Goal: Use online tool/utility: Utilize a website feature to perform a specific function

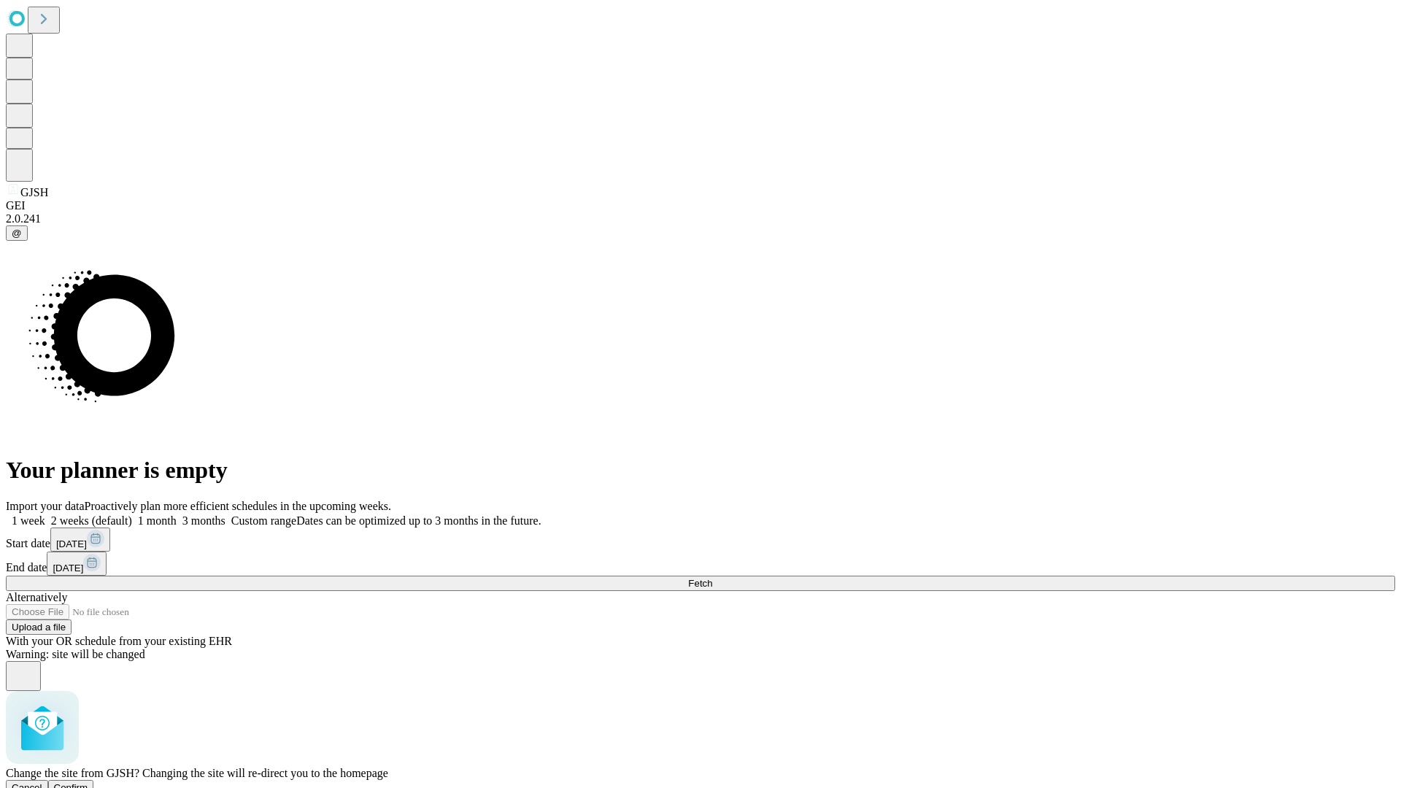
click at [88, 782] on span "Confirm" at bounding box center [71, 787] width 34 height 11
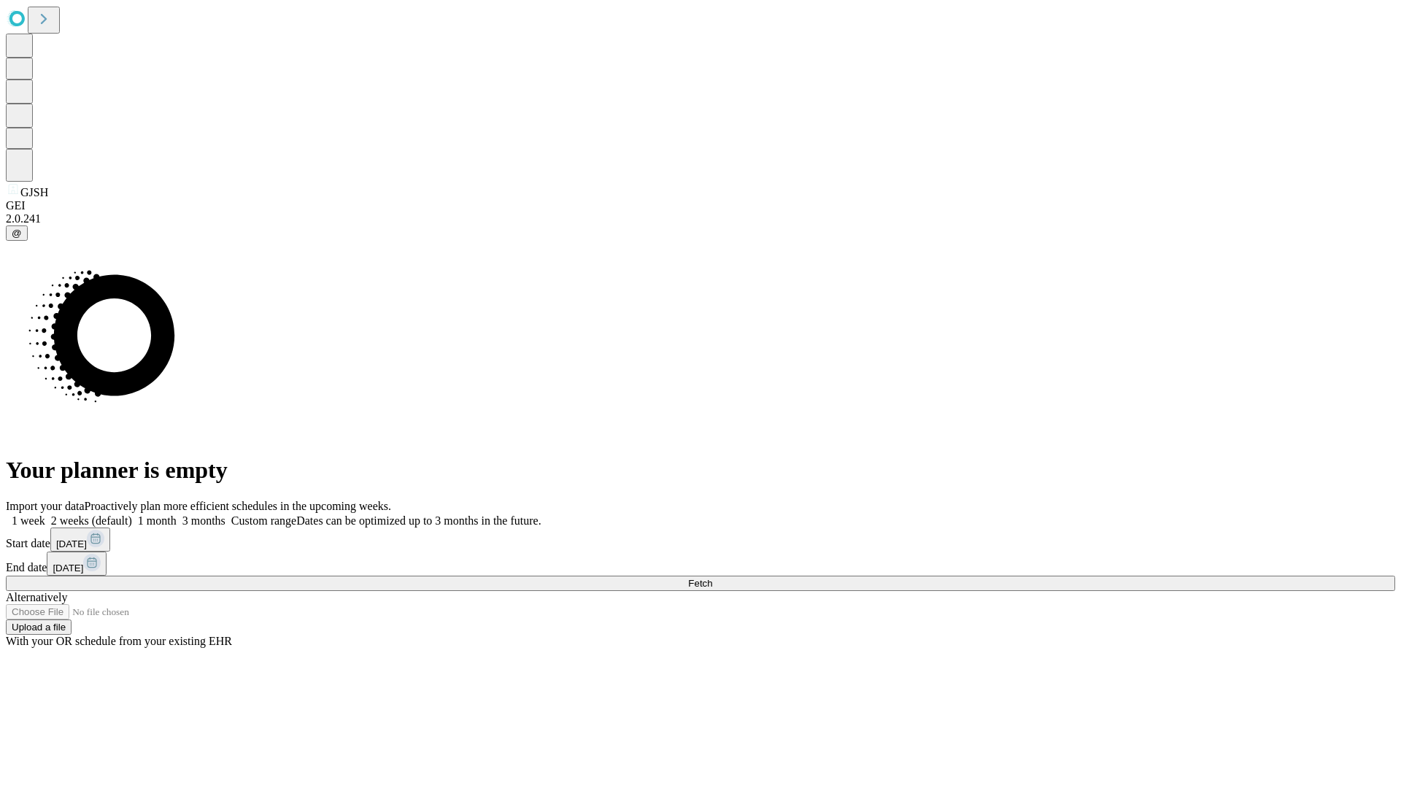
click at [45, 514] on label "1 week" at bounding box center [25, 520] width 39 height 12
click at [712, 578] on span "Fetch" at bounding box center [700, 583] width 24 height 11
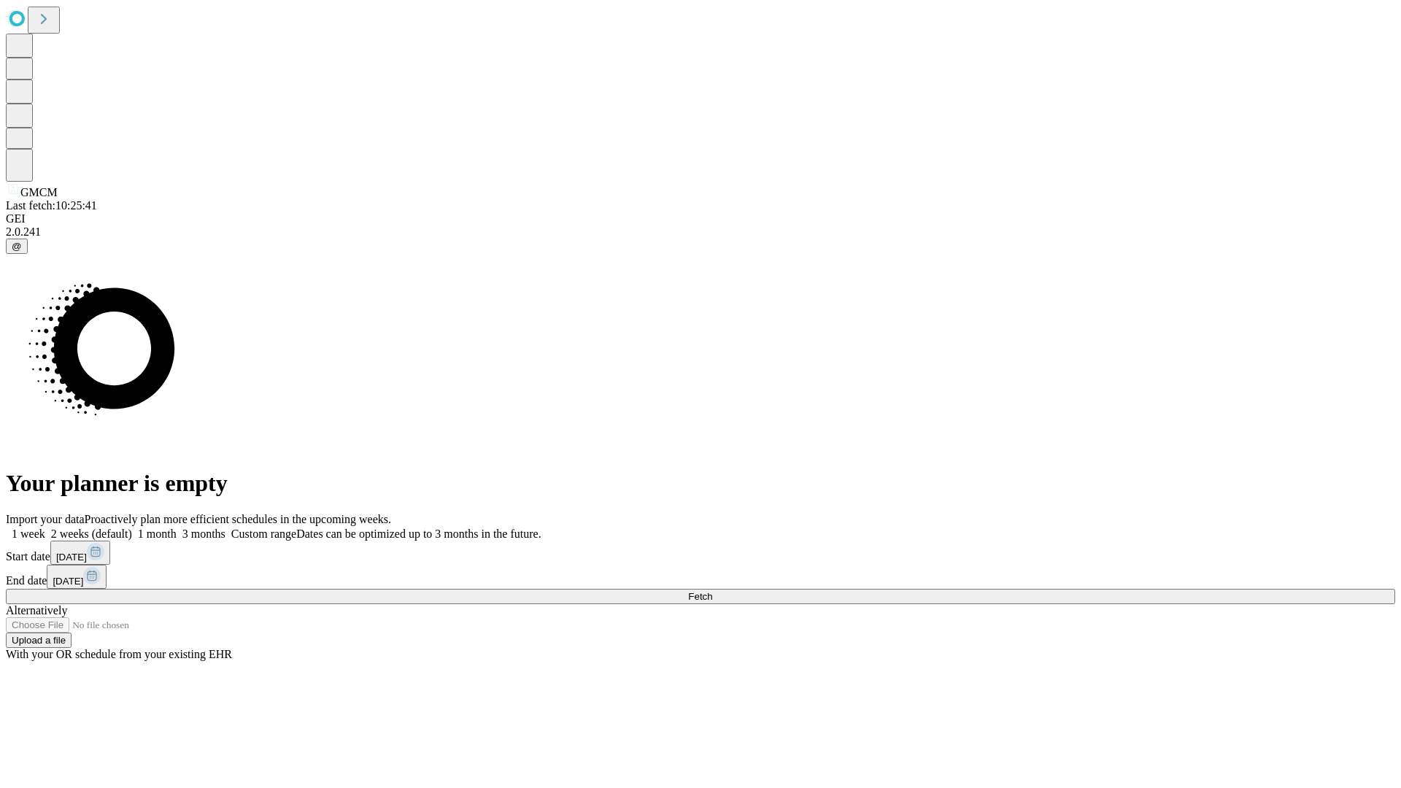
click at [712, 591] on span "Fetch" at bounding box center [700, 596] width 24 height 11
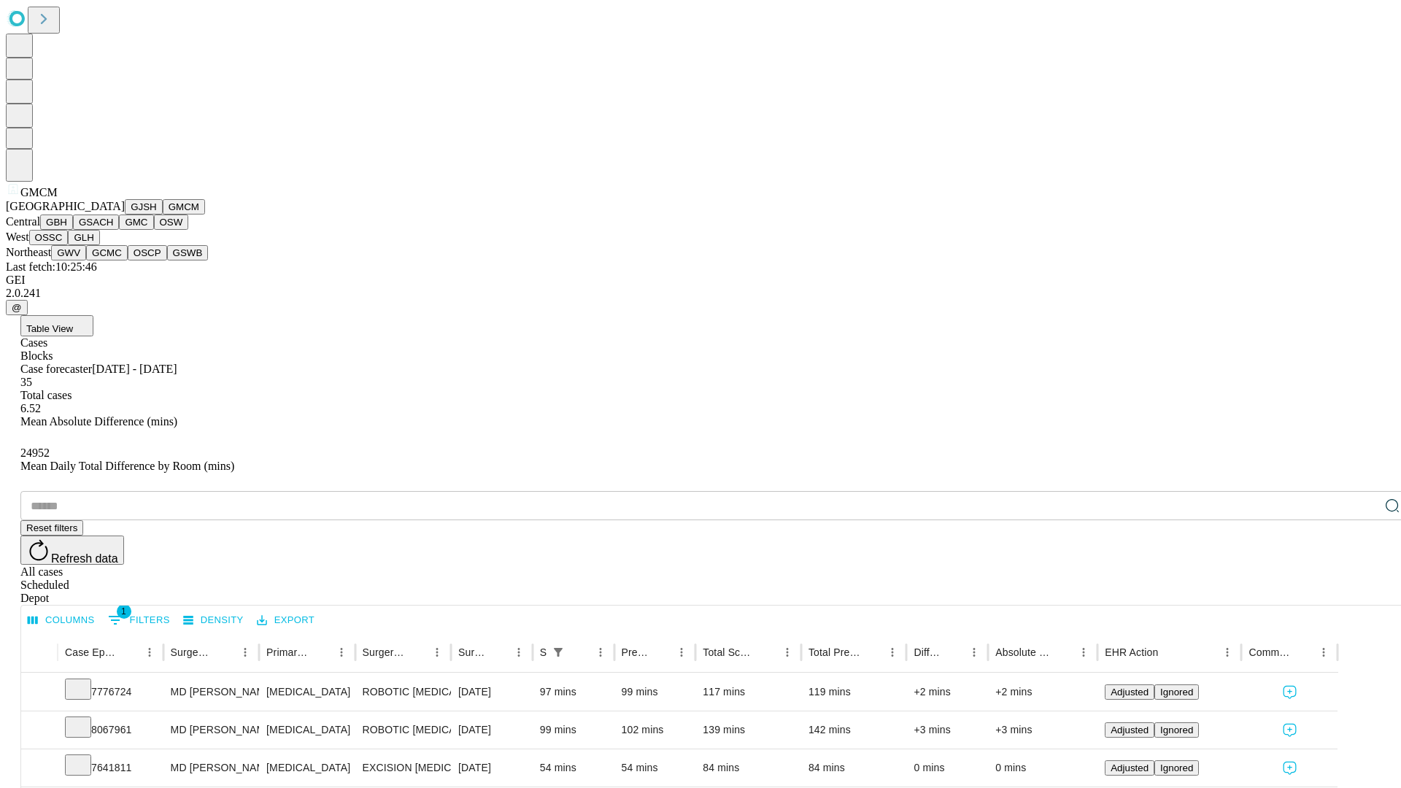
click at [73, 230] on button "GBH" at bounding box center [56, 222] width 33 height 15
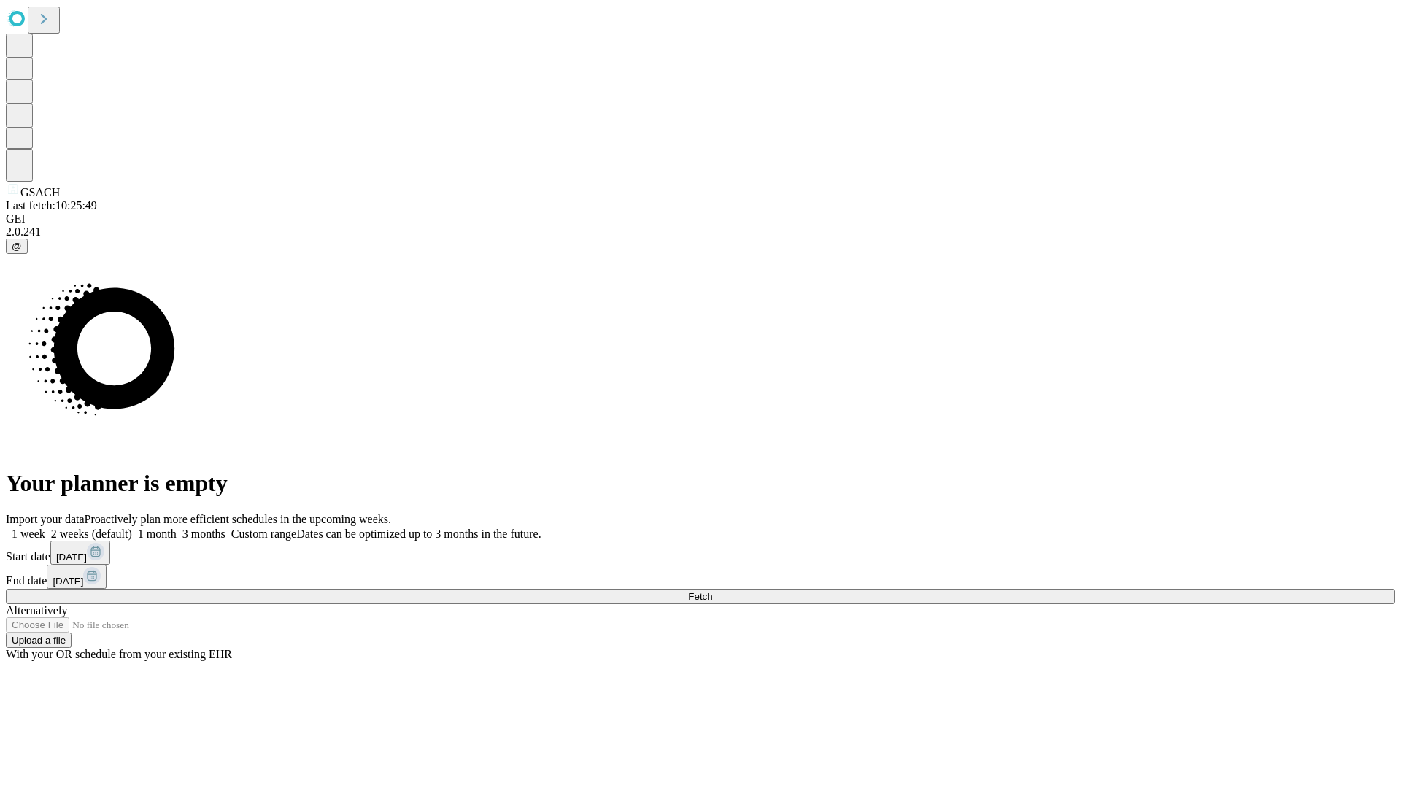
click at [45, 528] on label "1 week" at bounding box center [25, 534] width 39 height 12
click at [712, 591] on span "Fetch" at bounding box center [700, 596] width 24 height 11
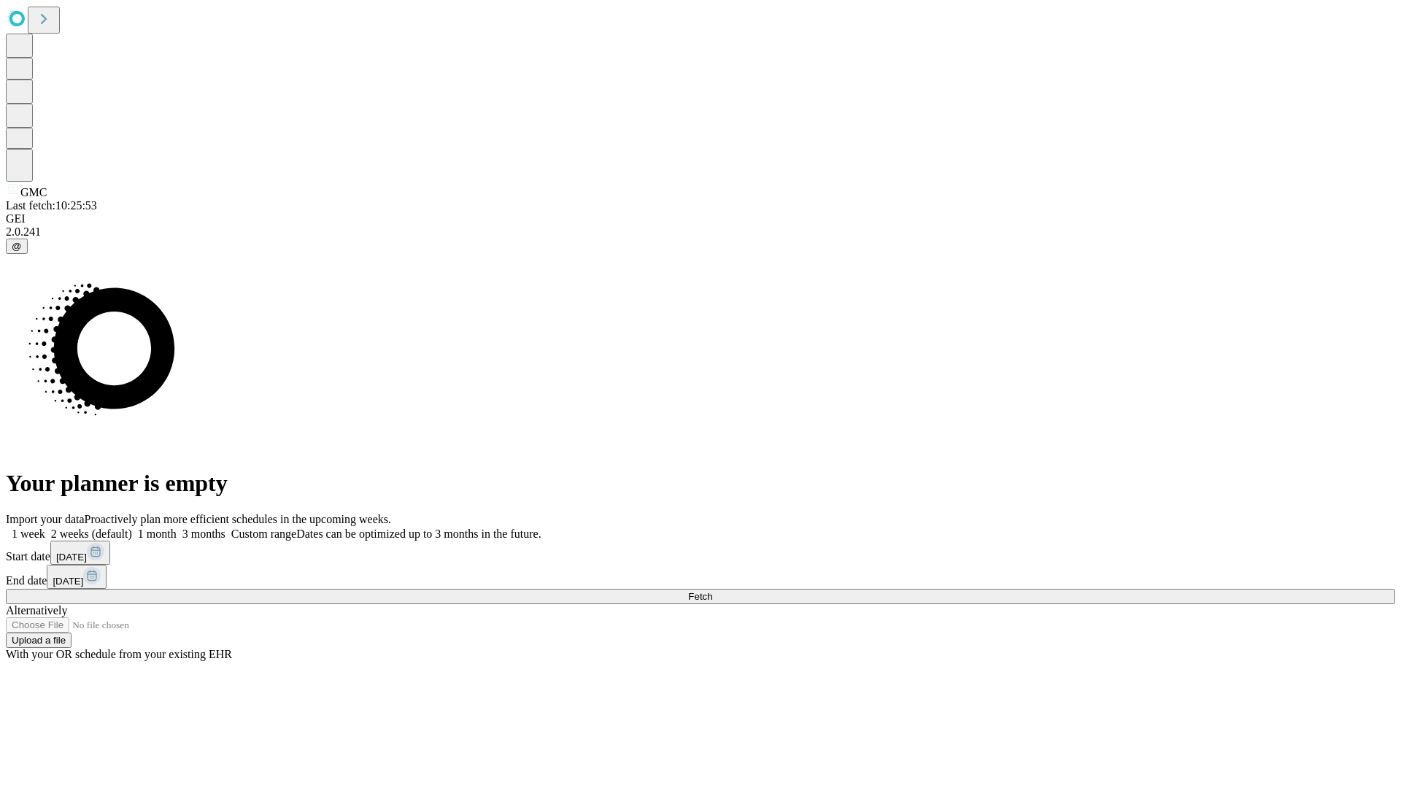
click at [712, 591] on span "Fetch" at bounding box center [700, 596] width 24 height 11
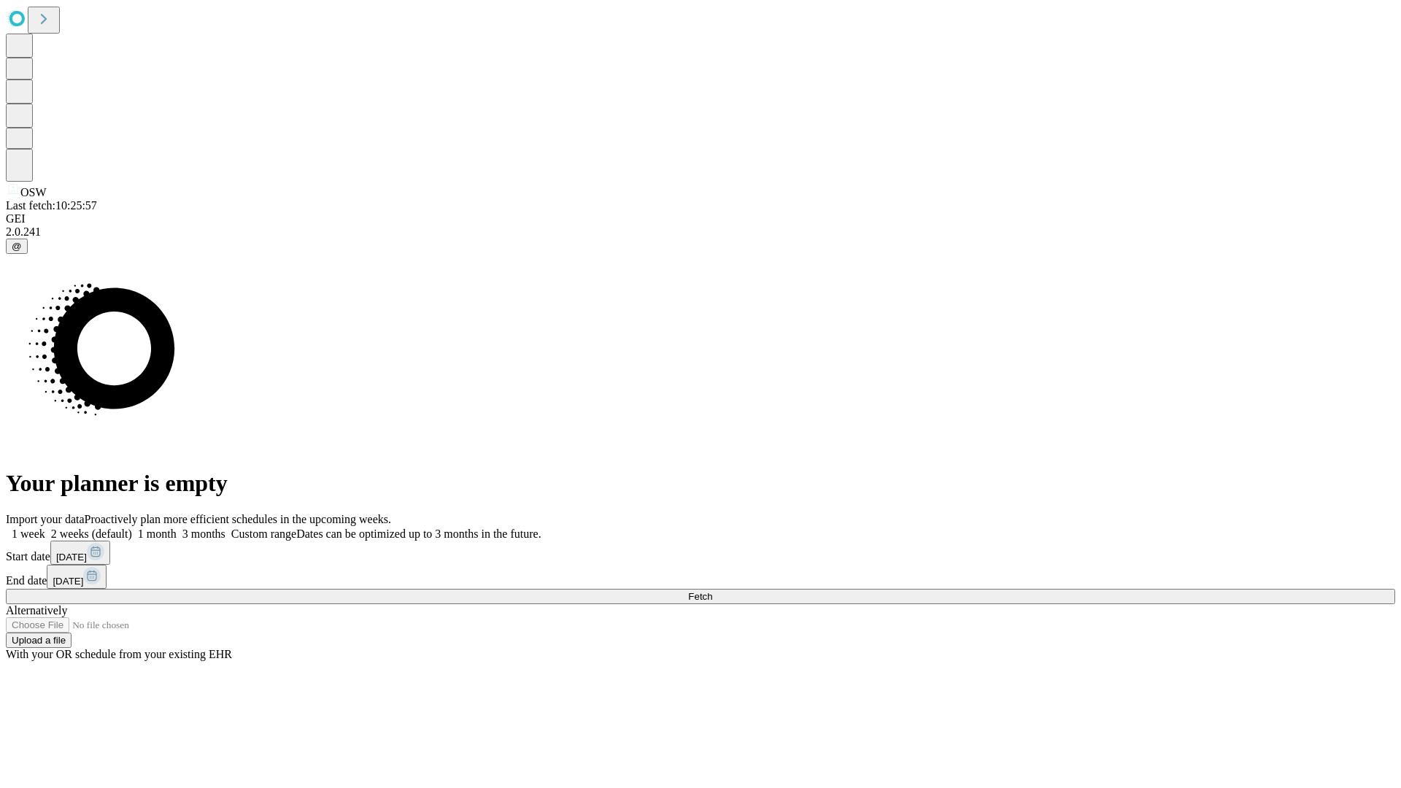
click at [712, 591] on span "Fetch" at bounding box center [700, 596] width 24 height 11
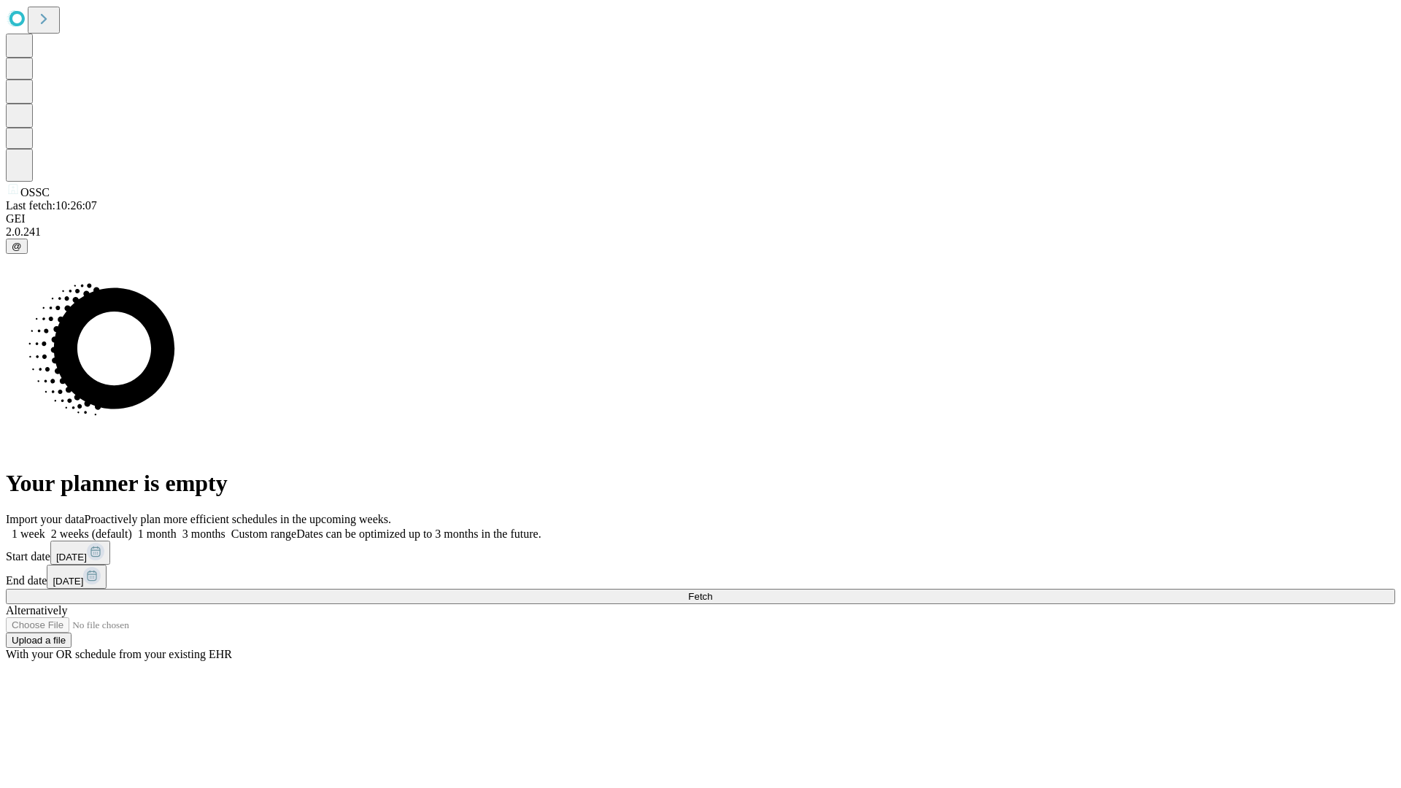
click at [45, 528] on label "1 week" at bounding box center [25, 534] width 39 height 12
click at [712, 591] on span "Fetch" at bounding box center [700, 596] width 24 height 11
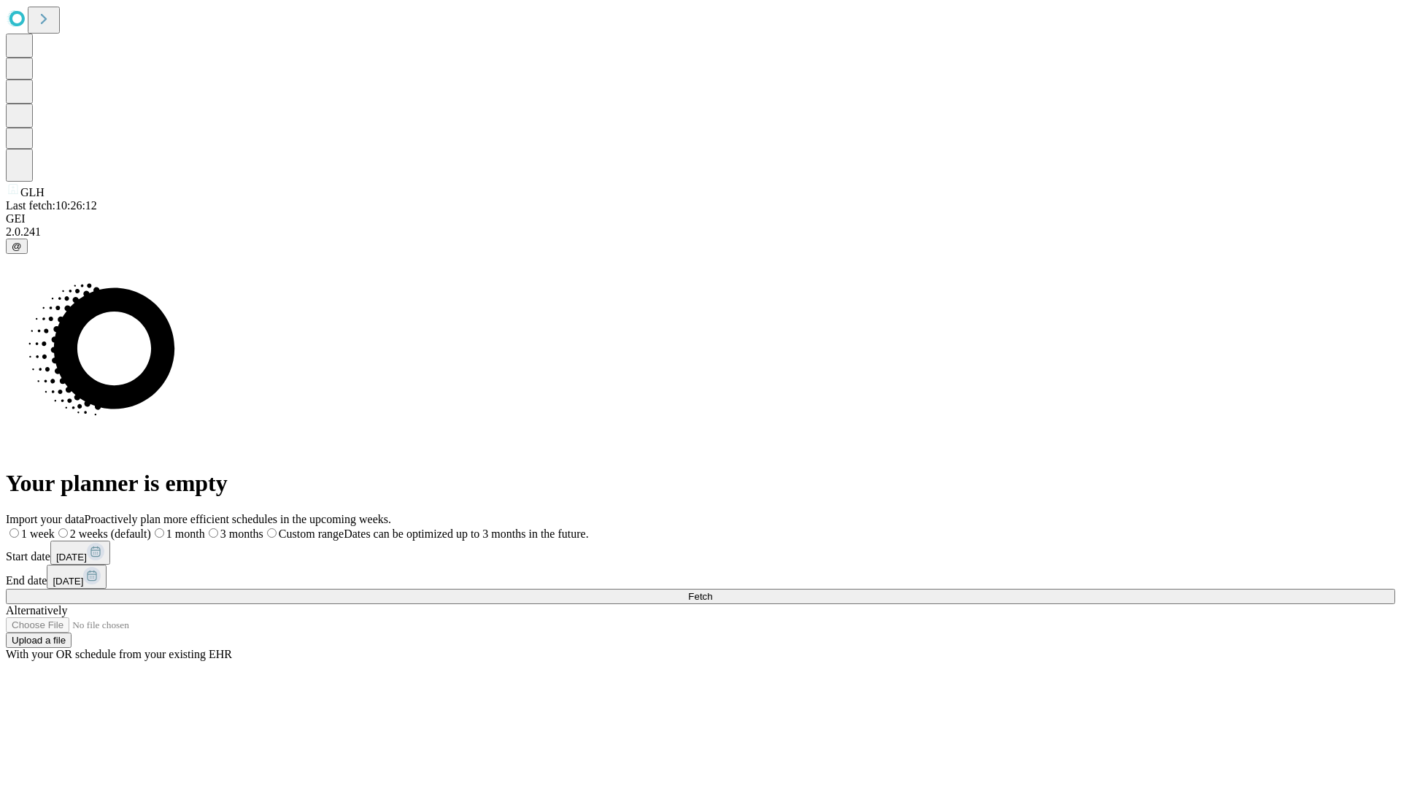
click at [55, 528] on label "1 week" at bounding box center [30, 534] width 49 height 12
click at [712, 591] on span "Fetch" at bounding box center [700, 596] width 24 height 11
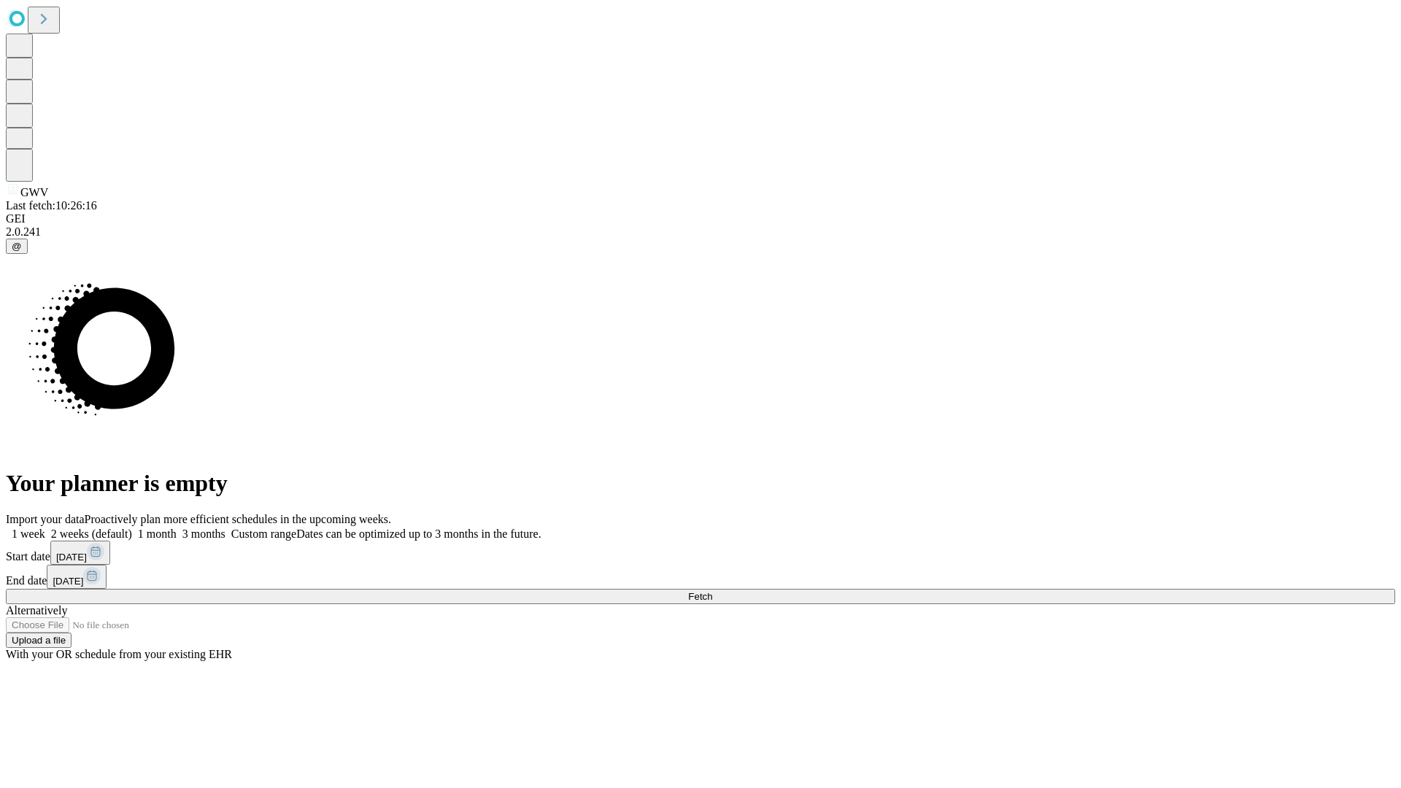
click at [712, 591] on span "Fetch" at bounding box center [700, 596] width 24 height 11
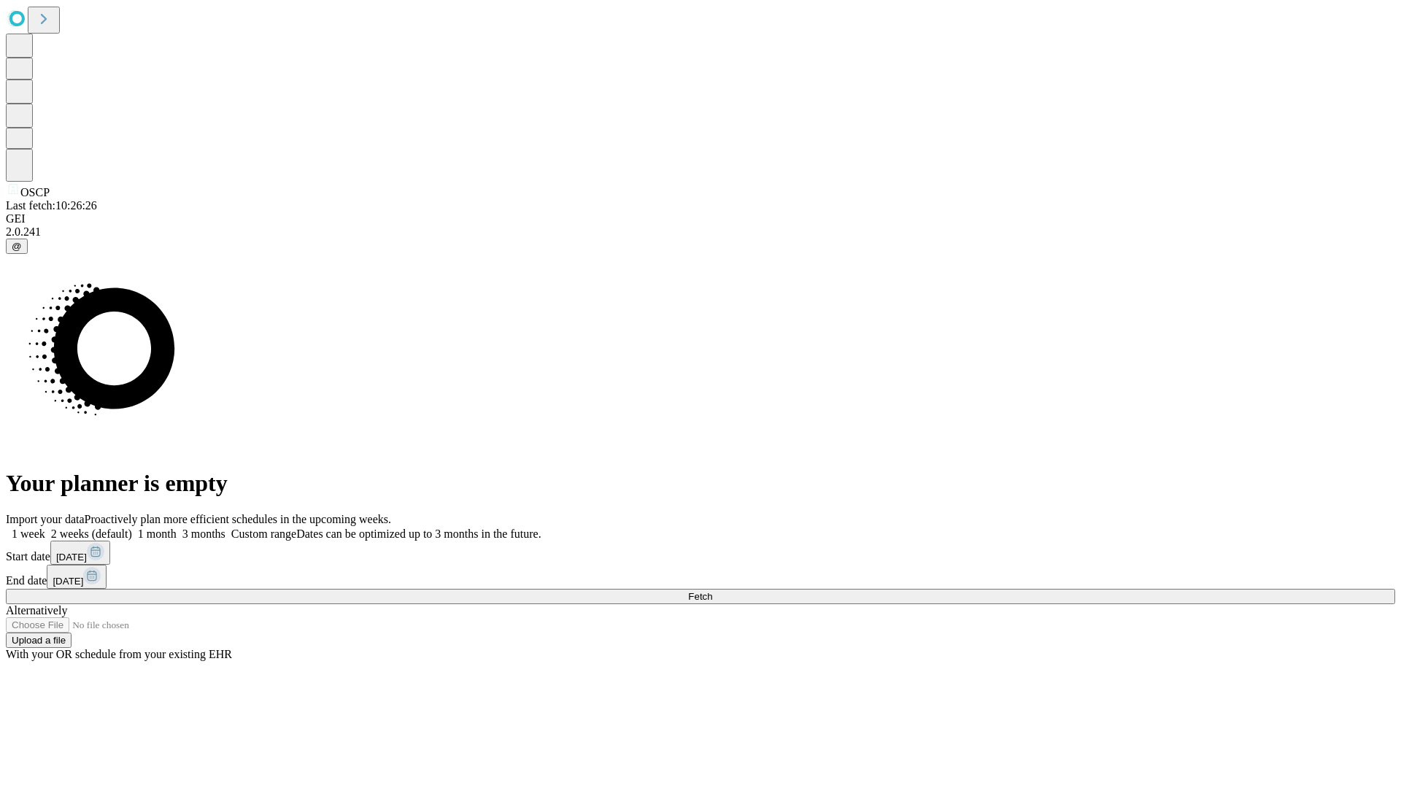
click at [712, 591] on span "Fetch" at bounding box center [700, 596] width 24 height 11
